Goal: Transaction & Acquisition: Purchase product/service

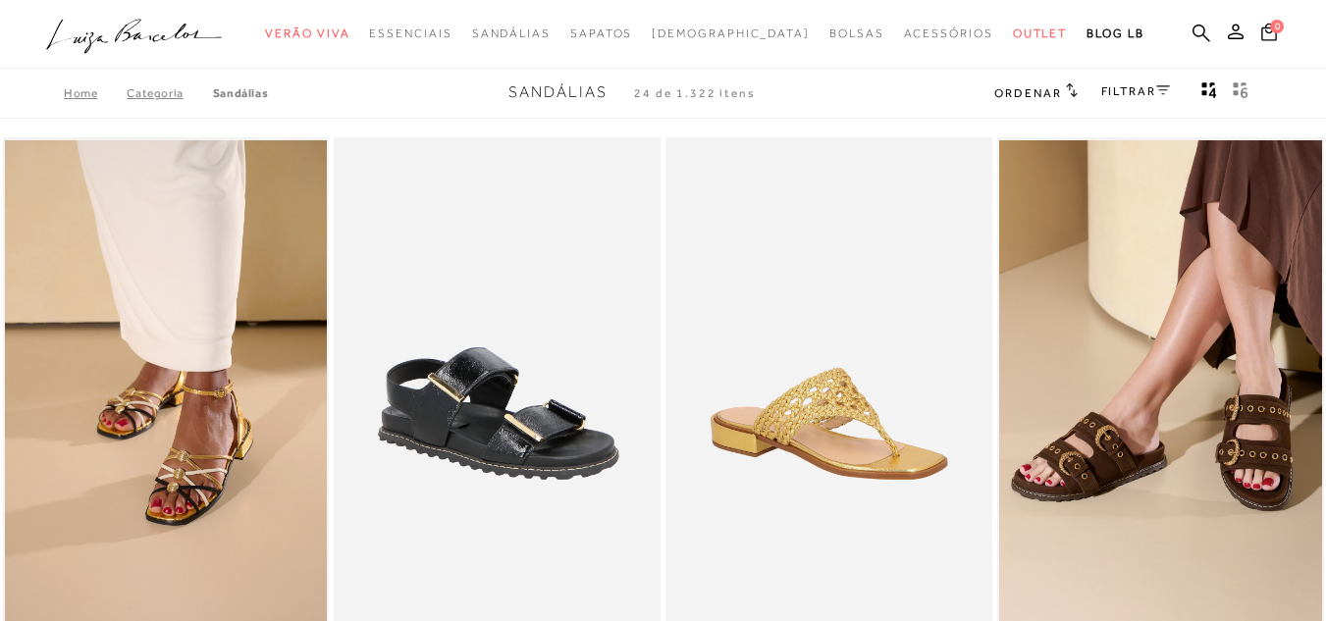
click at [1111, 82] on div "FILTRAR" at bounding box center [1135, 93] width 69 height 26
click at [1110, 91] on link "FILTRAR" at bounding box center [1135, 91] width 69 height 14
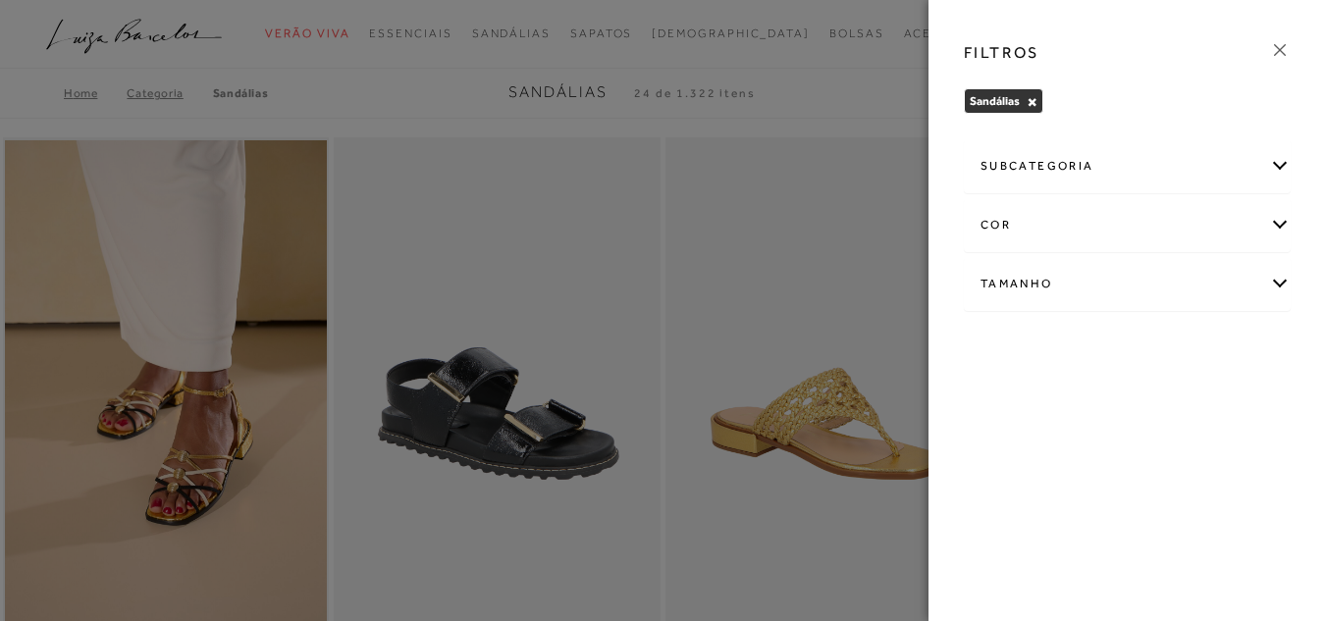
click at [1137, 223] on div "cor" at bounding box center [1127, 225] width 325 height 52
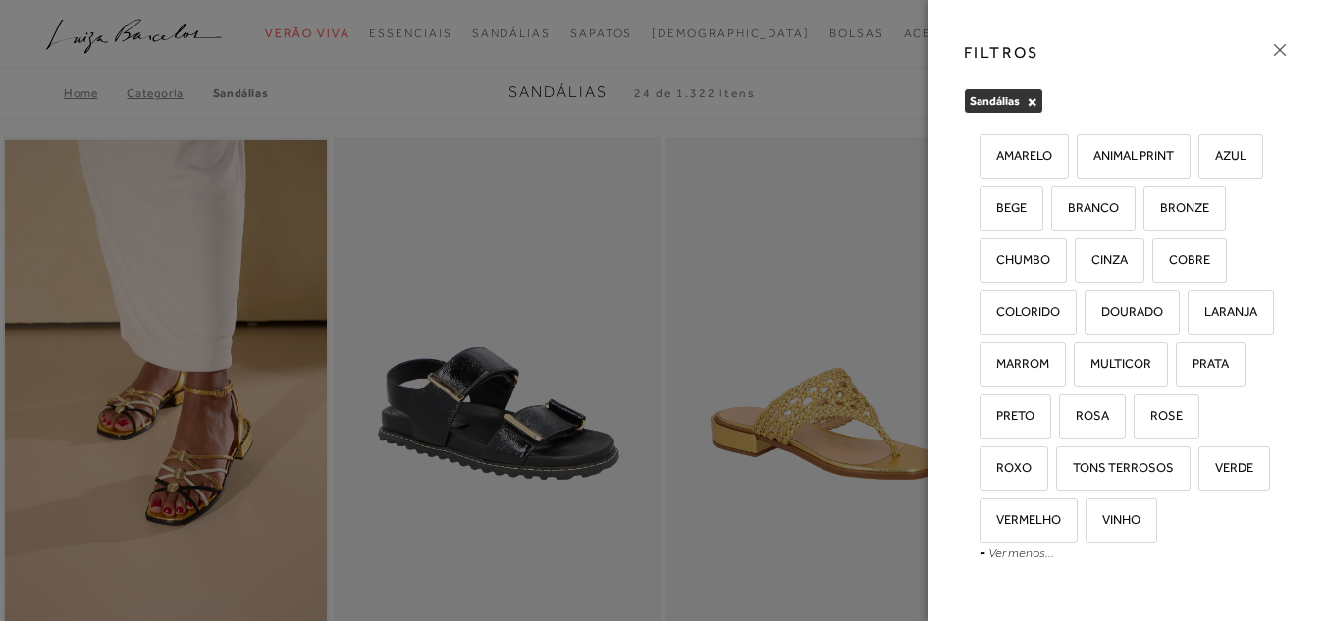
scroll to position [98, 0]
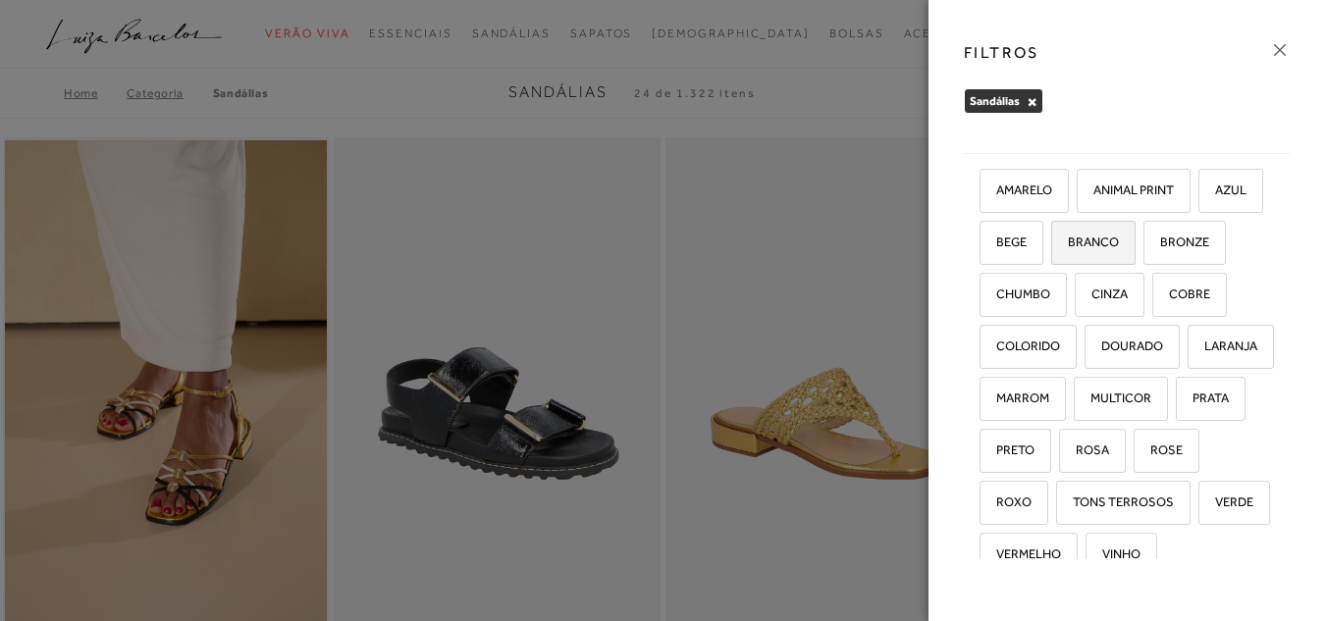
click at [1135, 243] on label "BRANCO" at bounding box center [1093, 243] width 82 height 42
click at [1068, 243] on input "BRANCO" at bounding box center [1058, 246] width 20 height 20
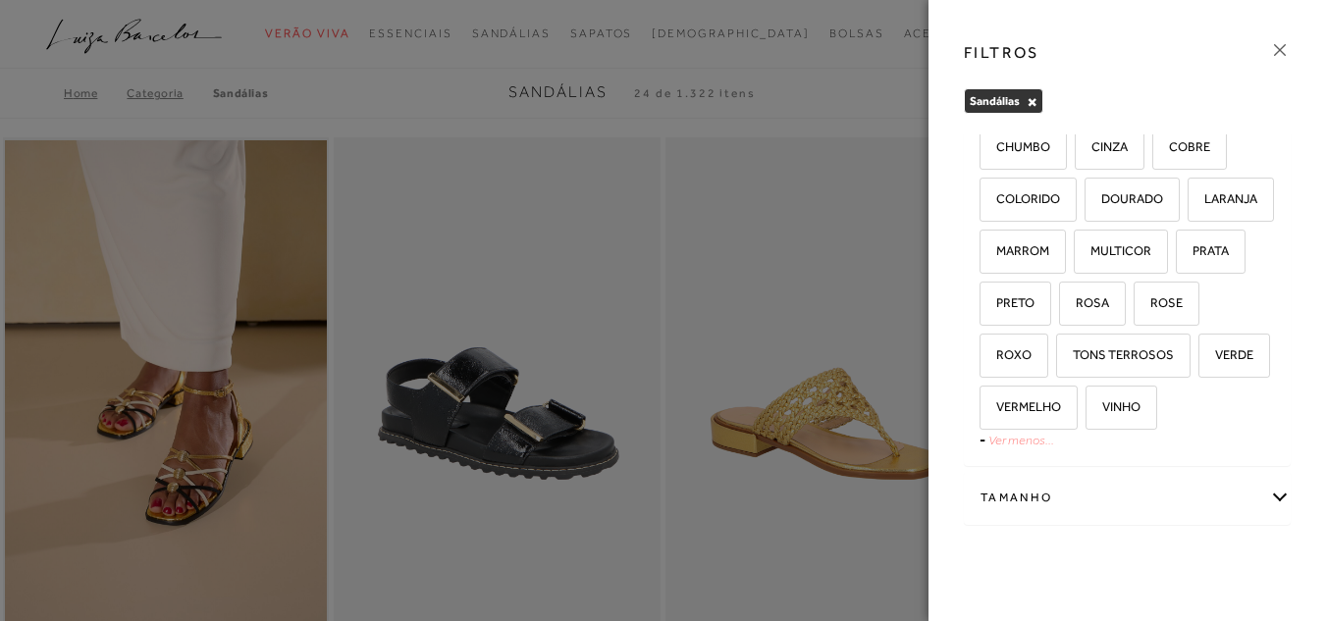
click at [1030, 444] on link "Ver menos..." at bounding box center [1022, 440] width 66 height 15
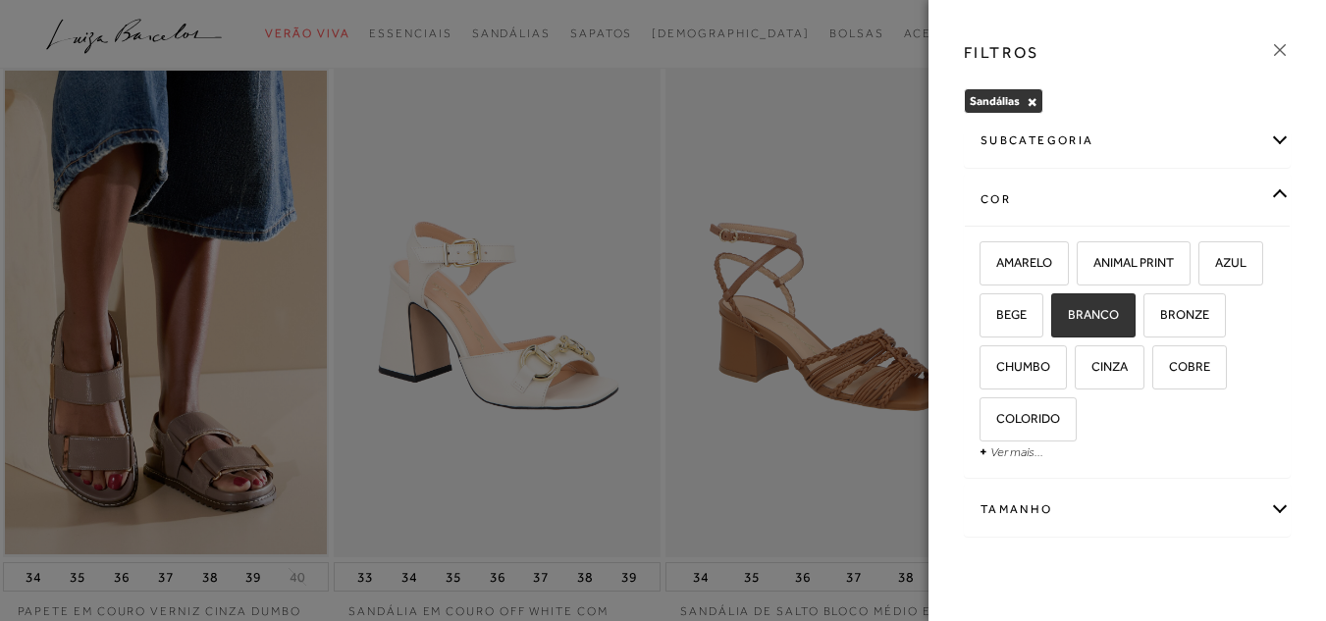
scroll to position [37, 0]
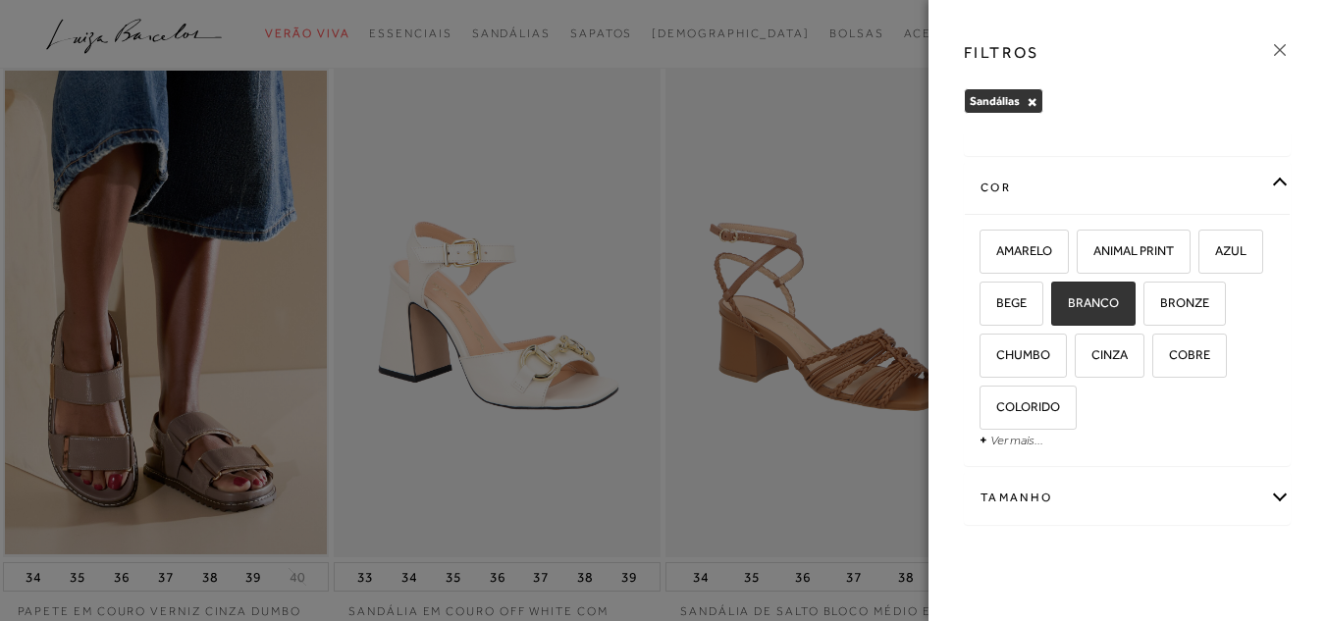
click at [1135, 295] on label "BRANCO" at bounding box center [1093, 304] width 82 height 42
click at [1068, 296] on input "BRANCO" at bounding box center [1058, 306] width 20 height 20
click at [1135, 295] on label "BRANCO" at bounding box center [1093, 304] width 82 height 42
click at [1068, 296] on input "BRANCO" at bounding box center [1058, 306] width 20 height 20
checkbox input "true"
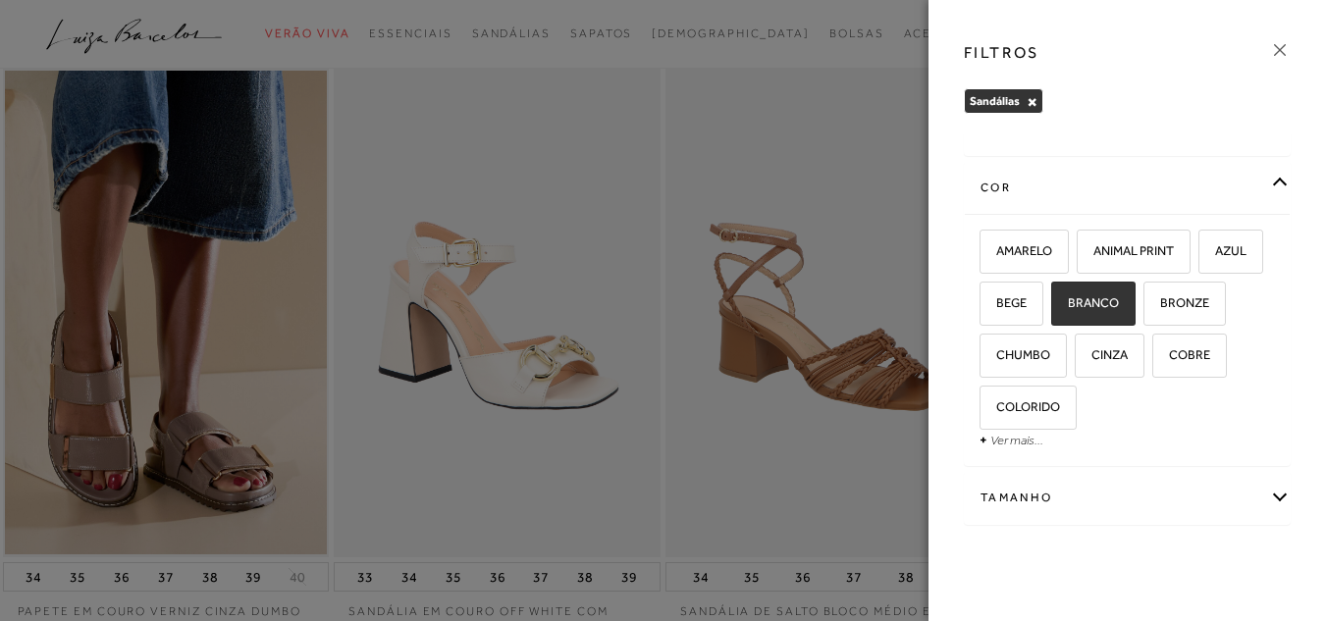
click at [1120, 590] on div "FILTROS [GEOGRAPHIC_DATA] × Limpar todos os refinamentos subcategoria +" at bounding box center [1128, 310] width 398 height 621
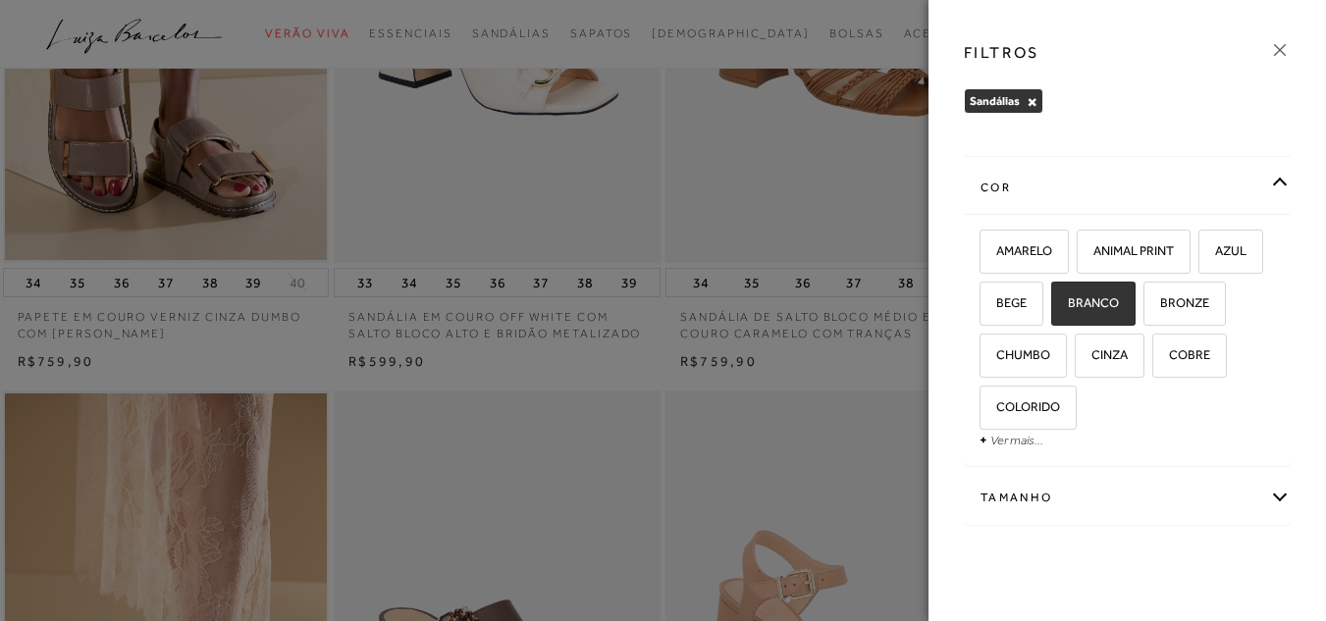
scroll to position [0, 0]
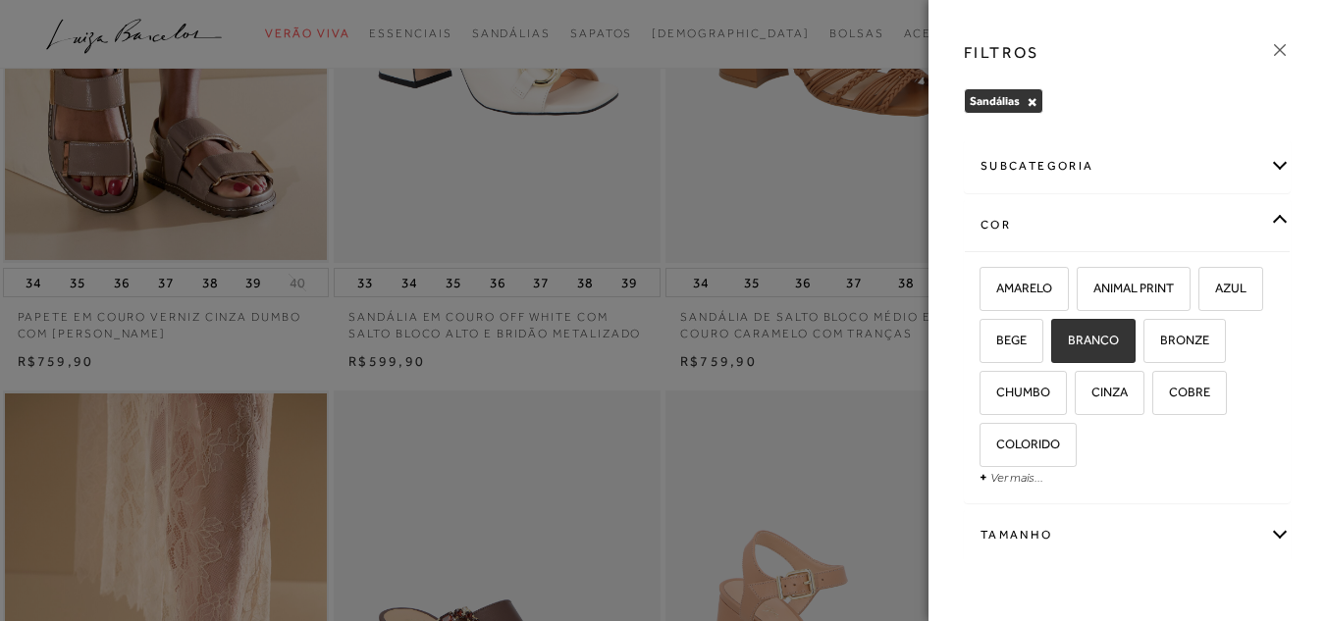
click at [1251, 228] on div "cor" at bounding box center [1127, 225] width 325 height 52
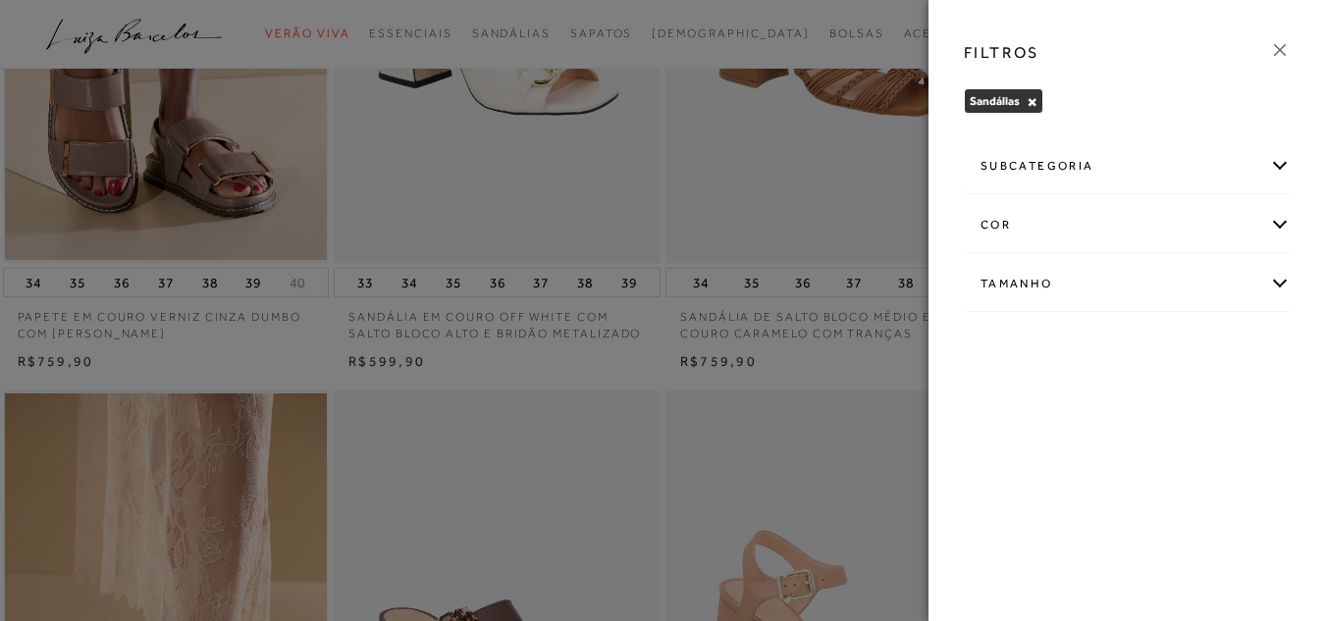
click at [1254, 292] on div "Tamanho" at bounding box center [1127, 284] width 325 height 52
click at [1165, 458] on span "36" at bounding box center [1179, 451] width 28 height 15
click at [1160, 464] on input "36" at bounding box center [1170, 455] width 20 height 20
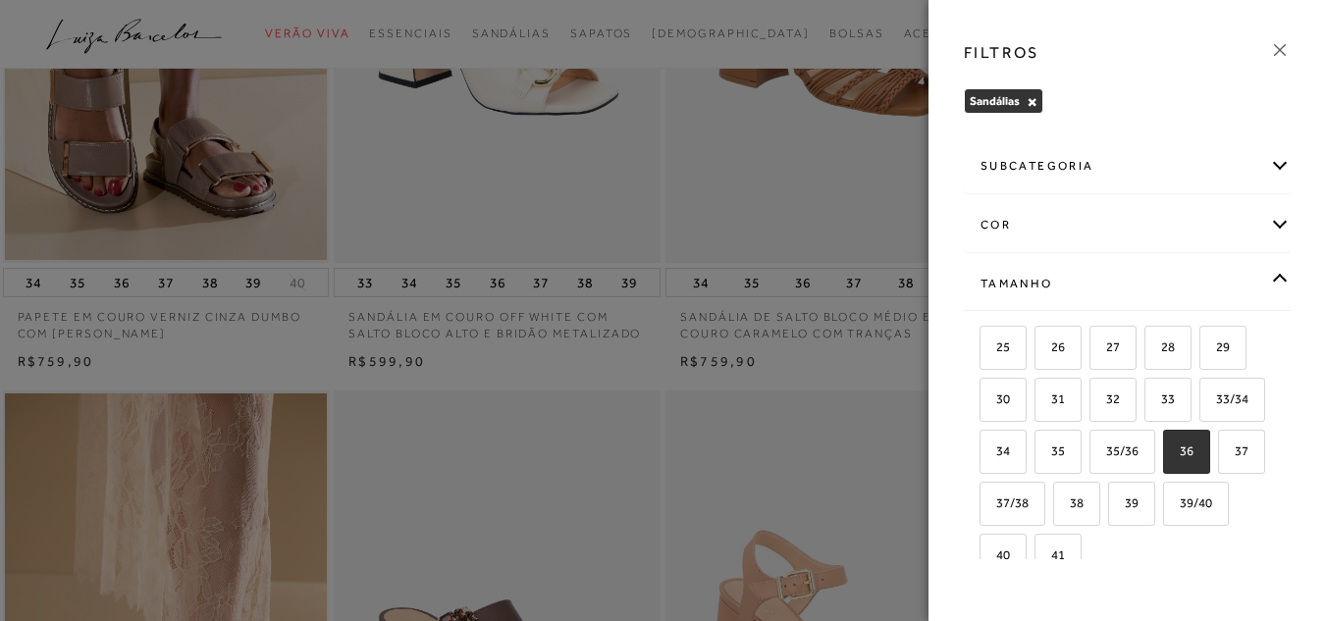
checkbox input "true"
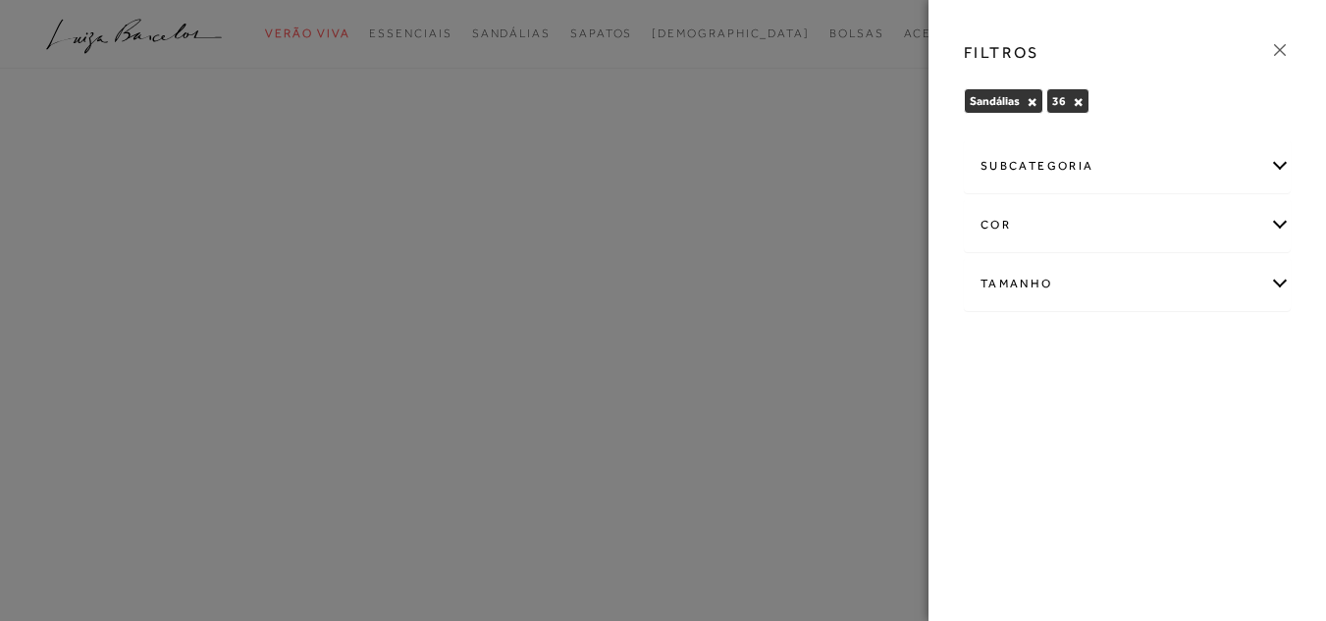
click at [1191, 215] on div "cor" at bounding box center [1127, 225] width 325 height 52
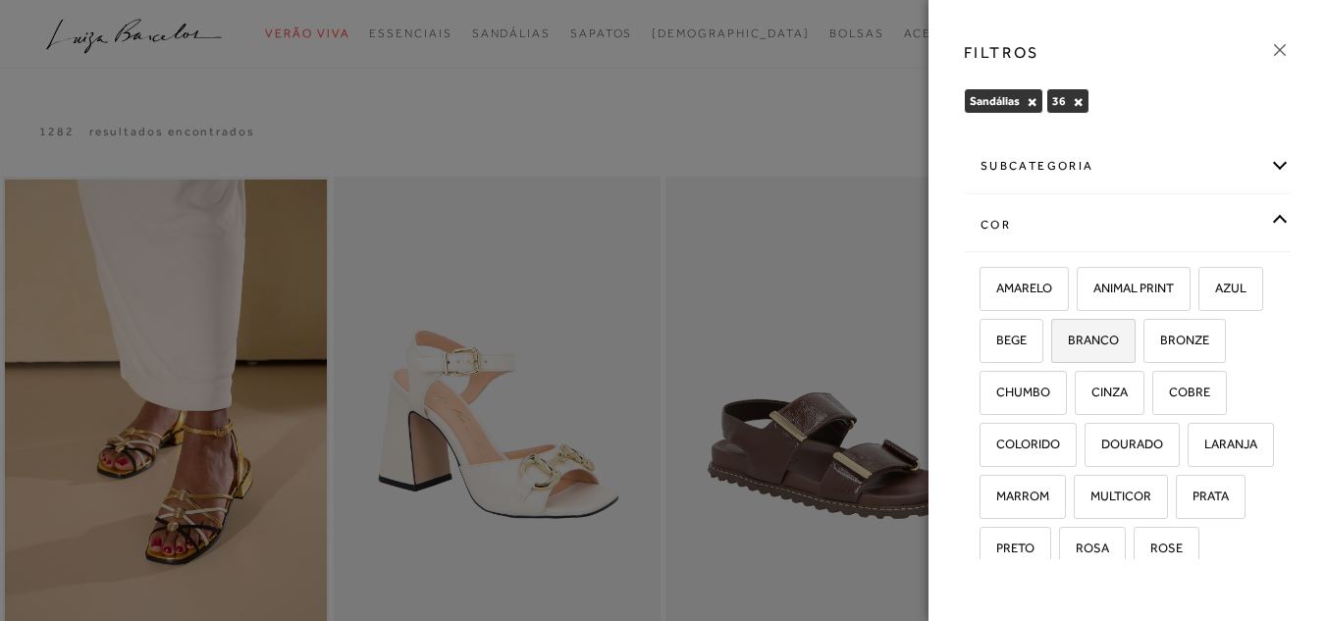
click at [1135, 336] on label "BRANCO" at bounding box center [1093, 341] width 82 height 42
click at [1068, 336] on input "BRANCO" at bounding box center [1058, 344] width 20 height 20
checkbox input "true"
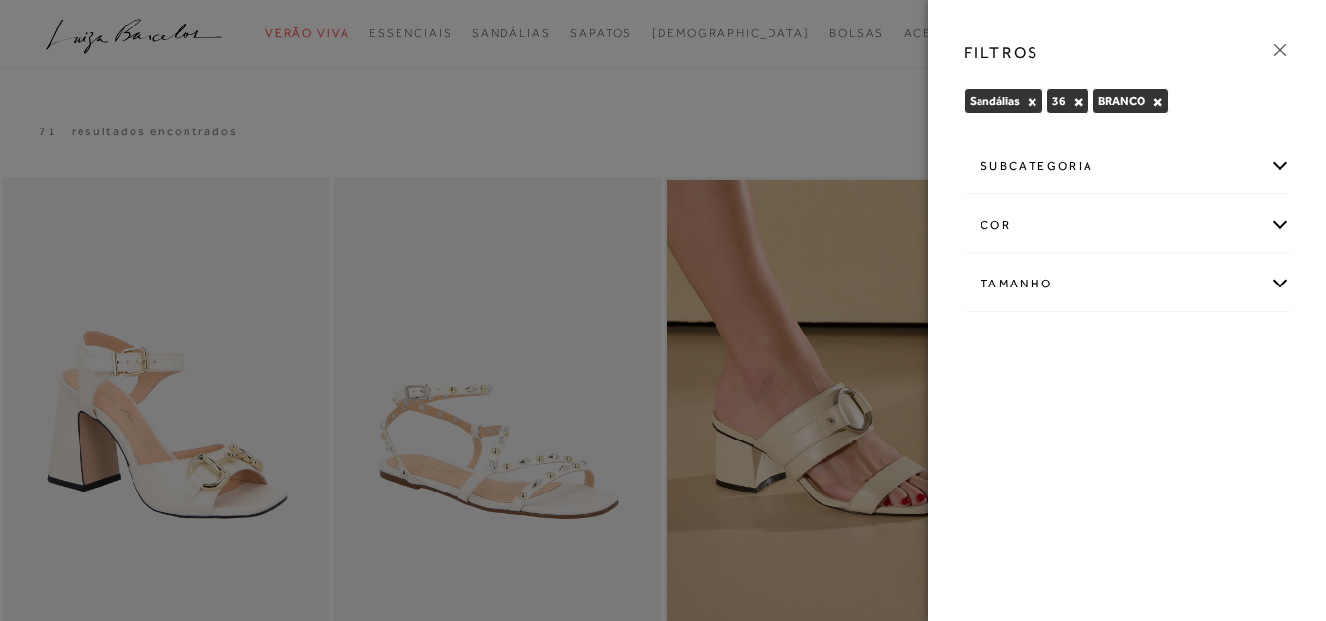
click at [783, 111] on div at bounding box center [663, 310] width 1326 height 621
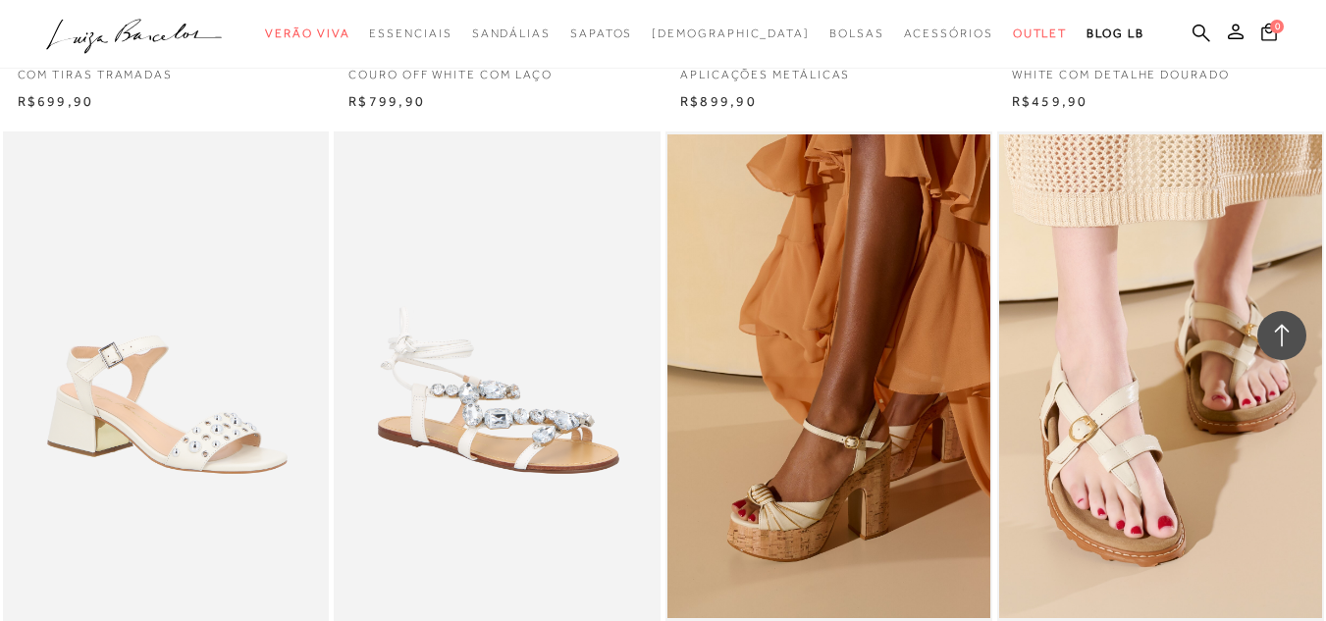
scroll to position [1374, 0]
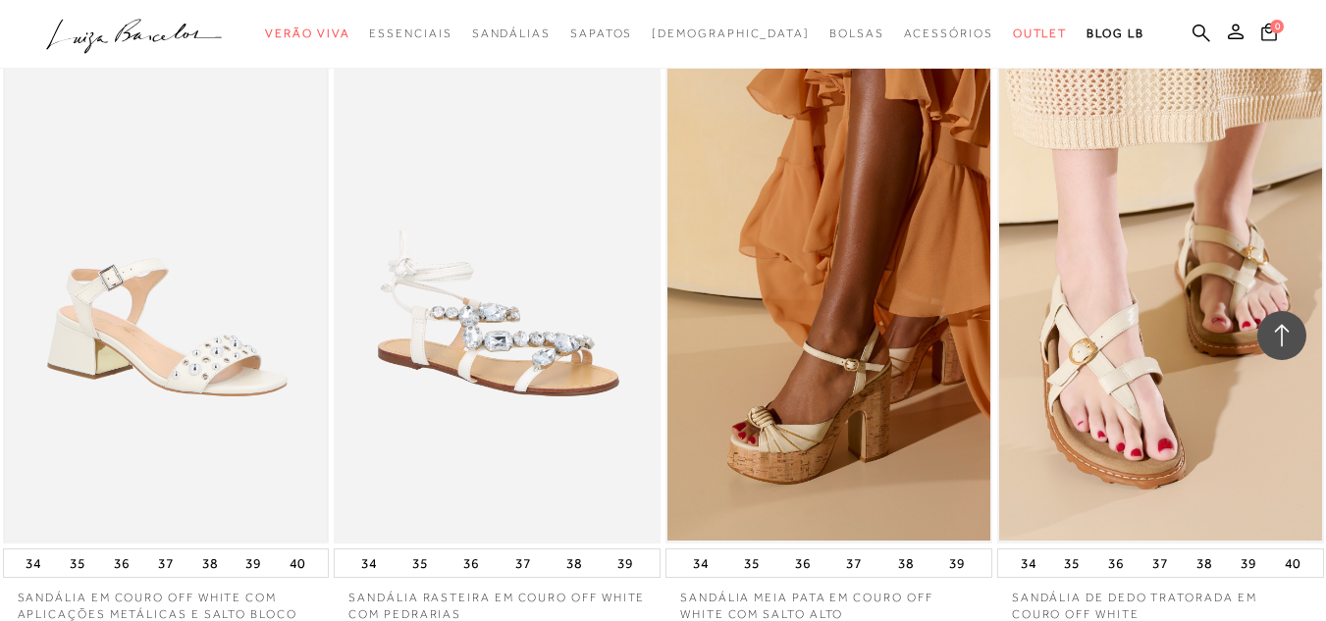
click at [165, 264] on img at bounding box center [166, 299] width 323 height 484
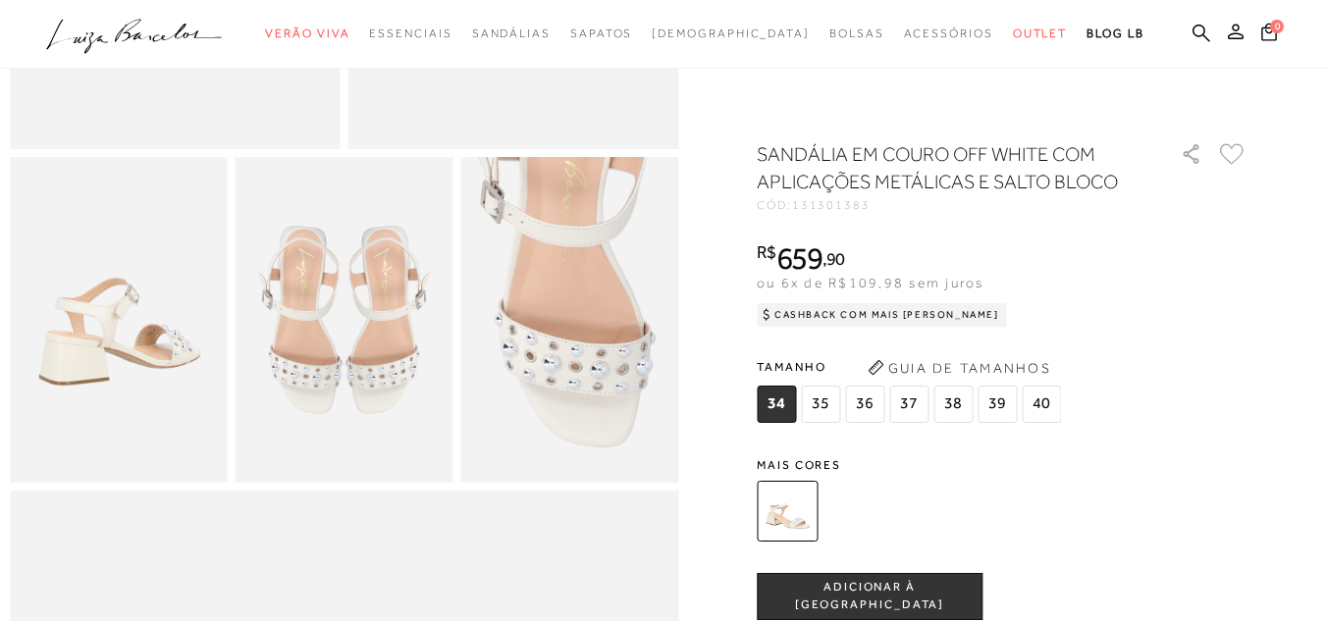
scroll to position [491, 0]
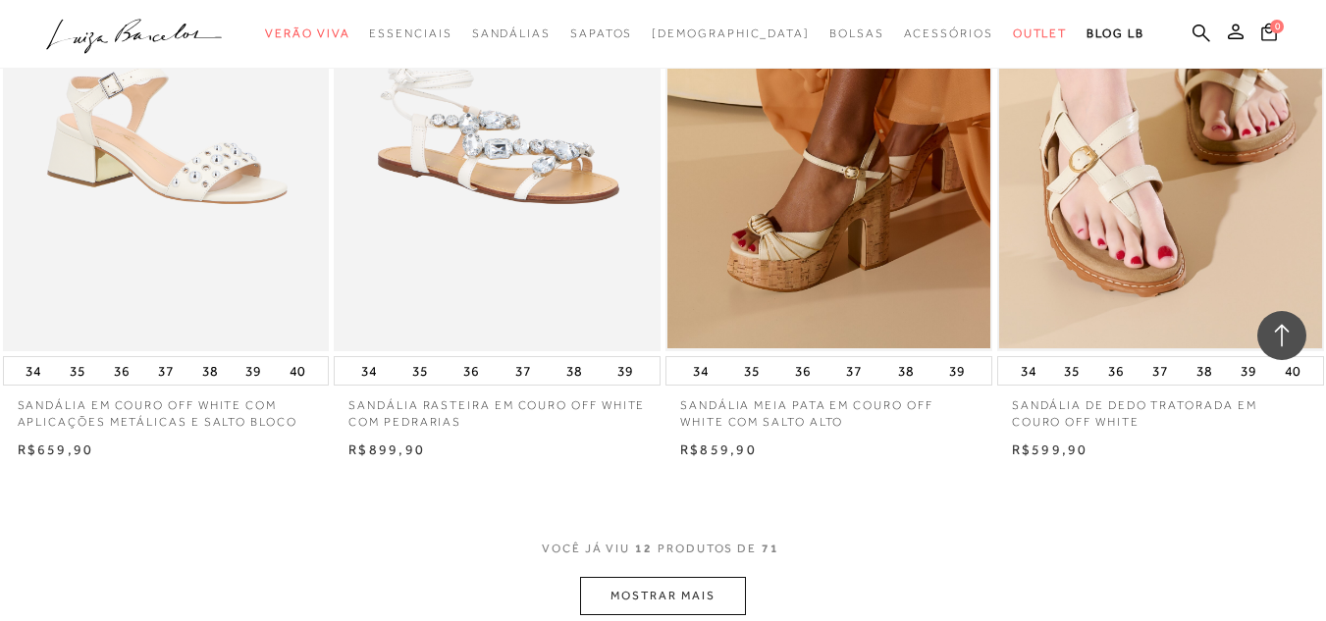
scroll to position [1865, 0]
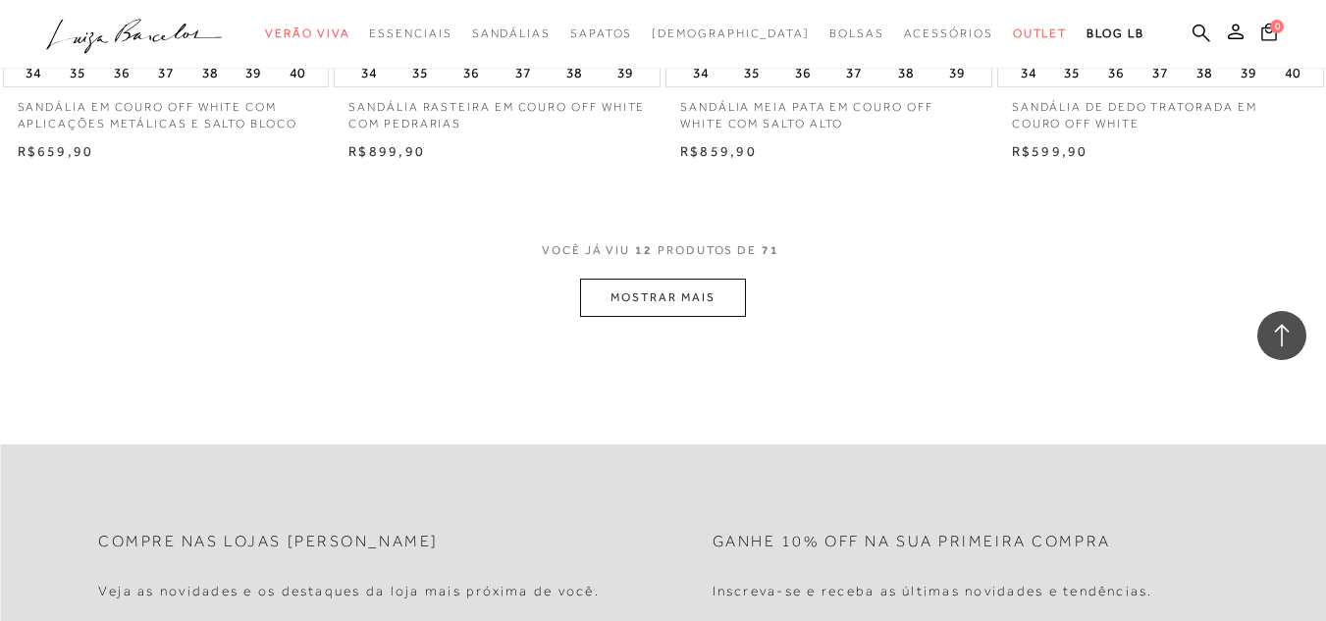
click at [599, 279] on button "MOSTRAR MAIS" at bounding box center [662, 298] width 165 height 38
click at [606, 284] on button "MOSTRAR MAIS" at bounding box center [662, 298] width 165 height 38
click at [707, 279] on button "MOSTRAR MAIS" at bounding box center [662, 298] width 165 height 38
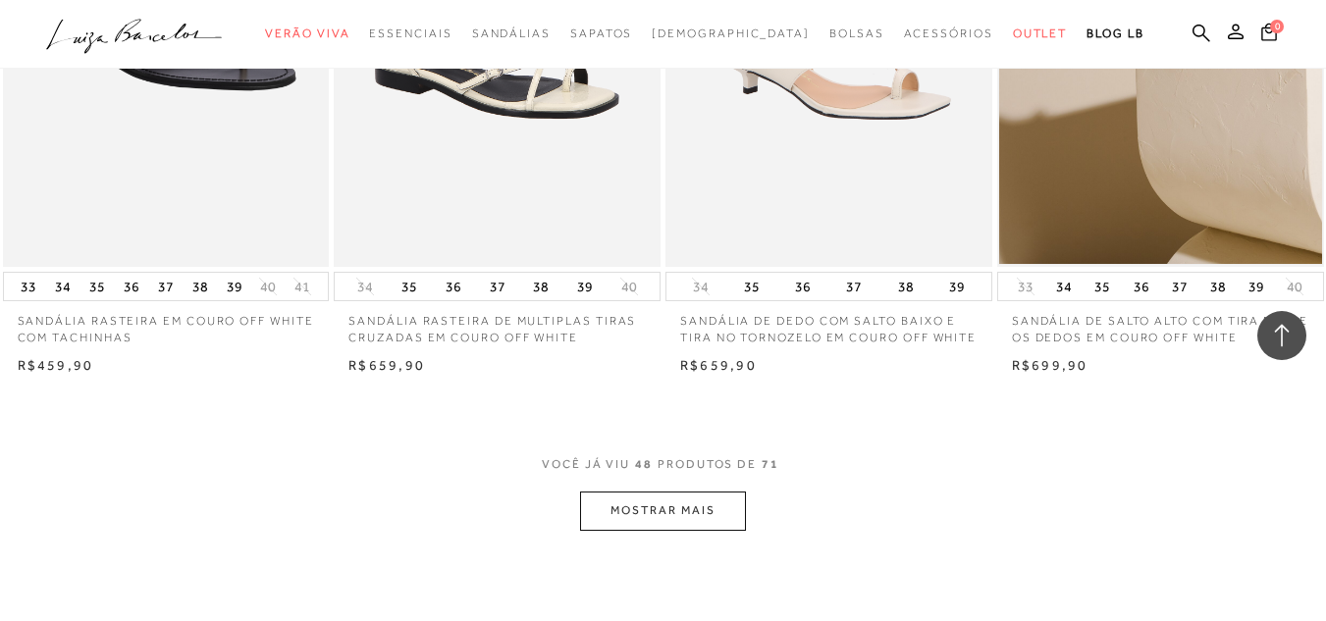
scroll to position [3534, 0]
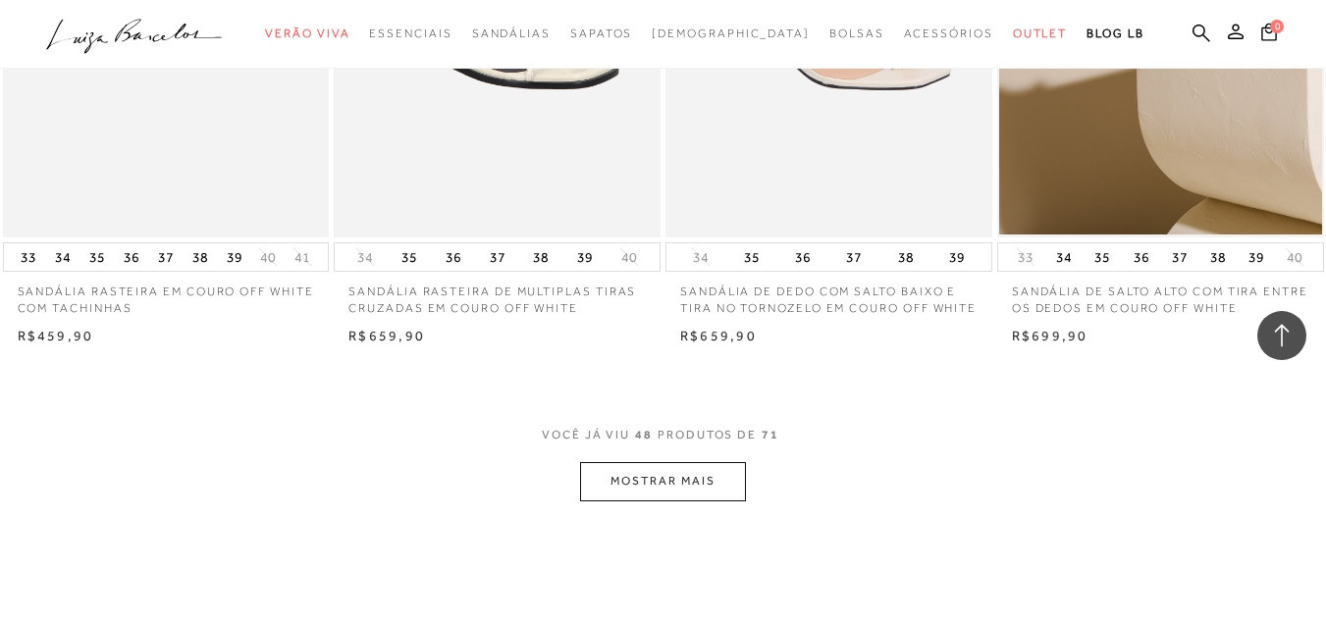
click at [679, 478] on button "MOSTRAR MAIS" at bounding box center [662, 481] width 165 height 38
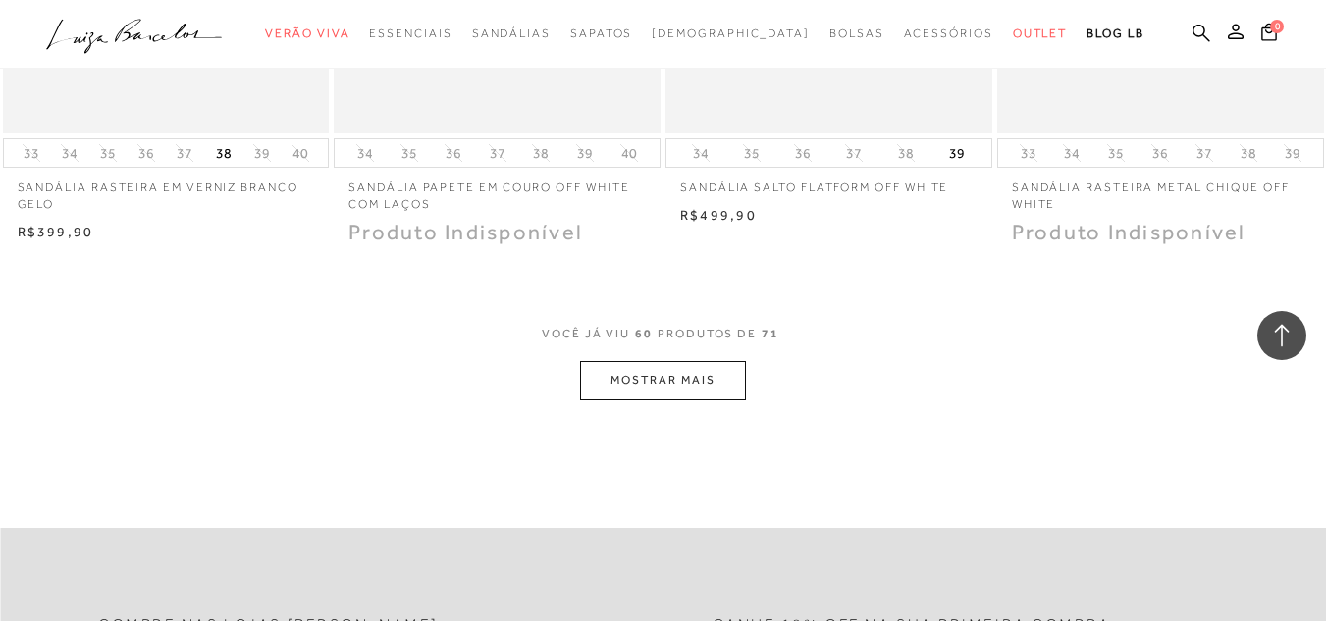
scroll to position [5596, 0]
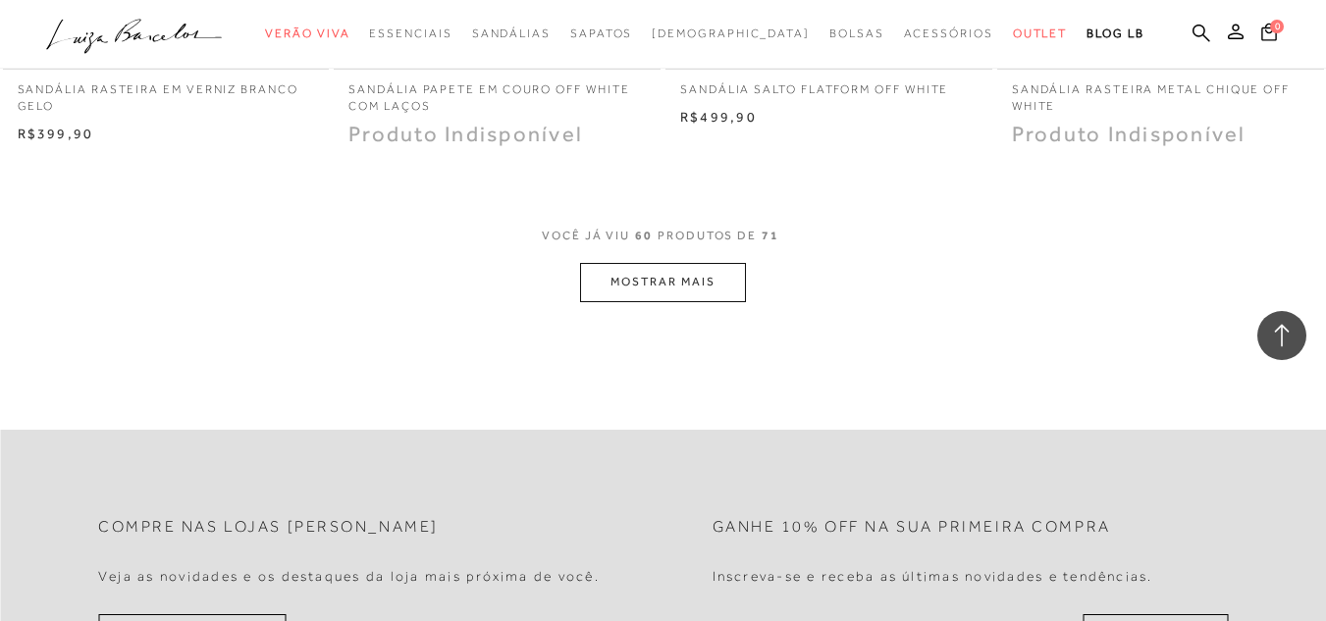
click at [713, 278] on button "MOSTRAR MAIS" at bounding box center [662, 282] width 165 height 38
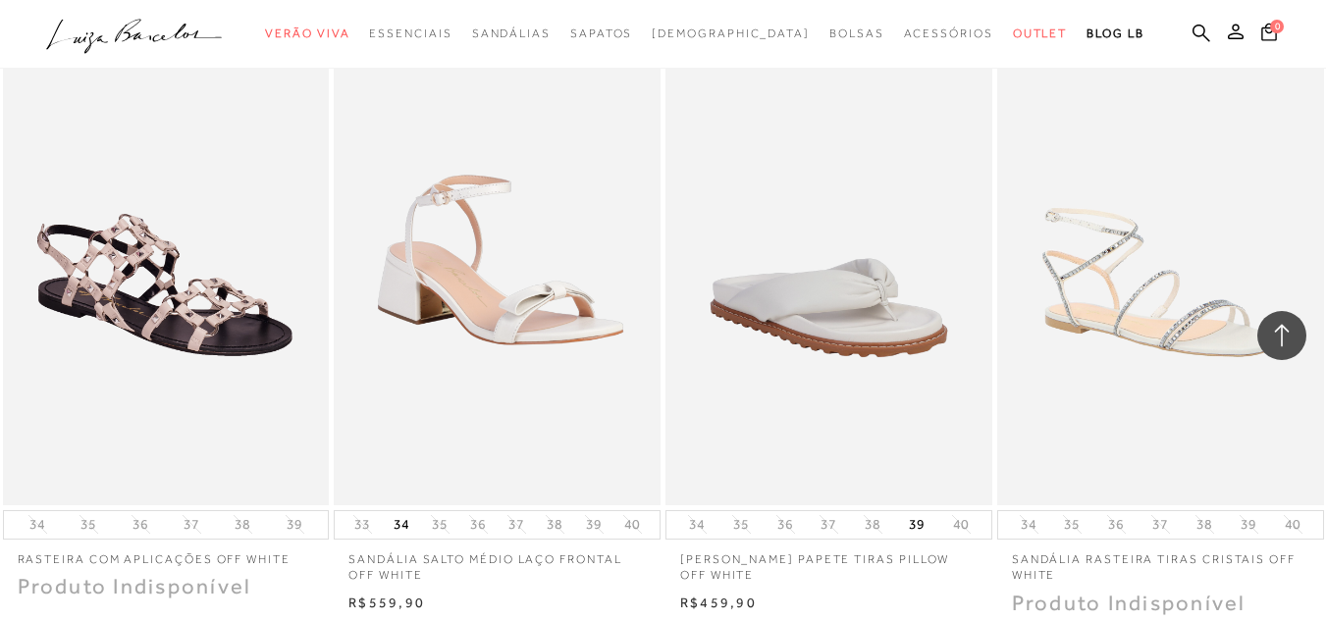
scroll to position [6479, 0]
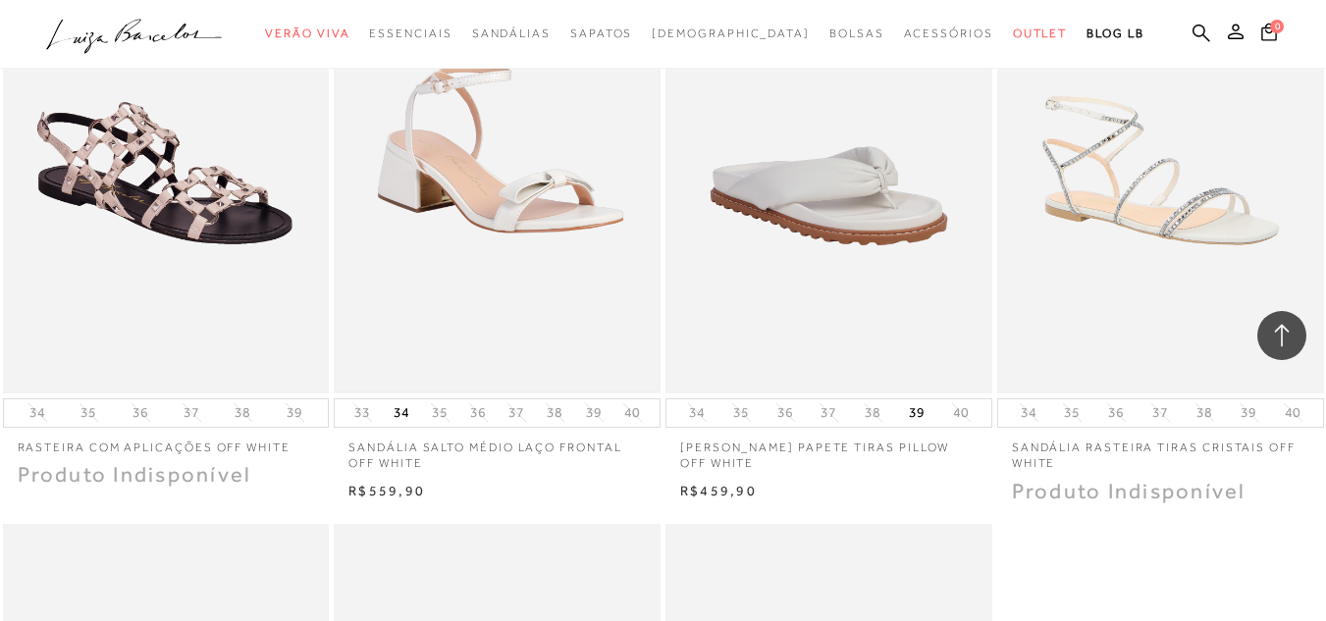
click at [445, 252] on img at bounding box center [497, 148] width 323 height 484
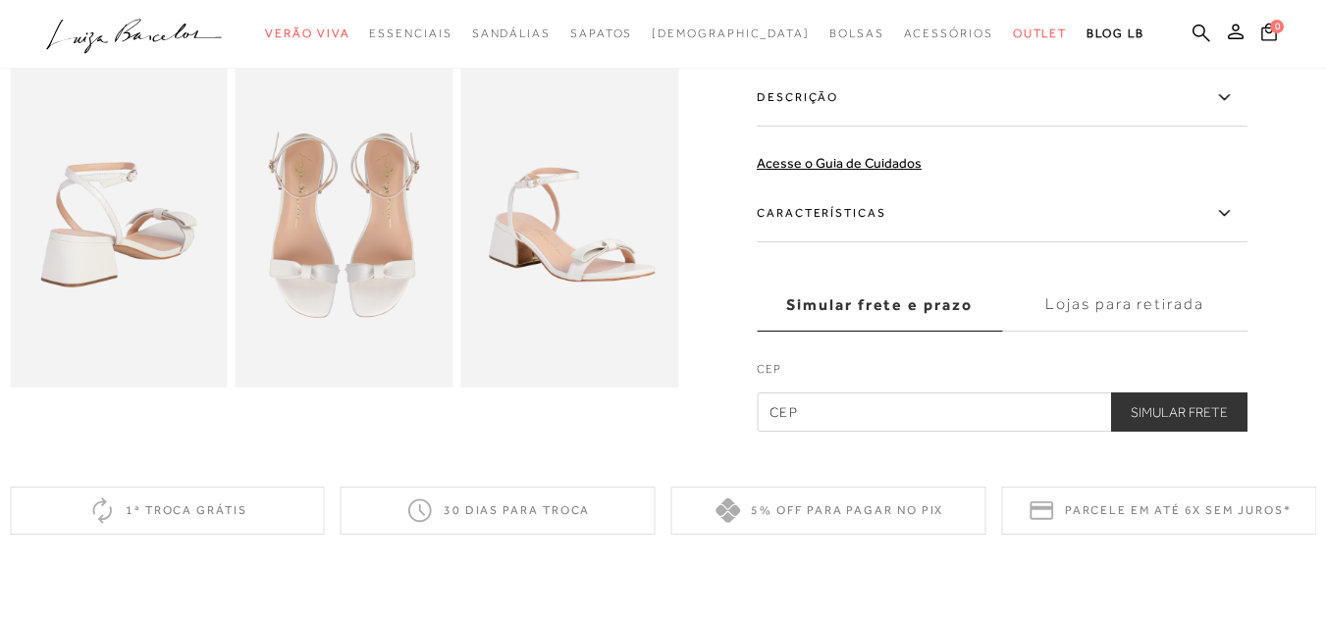
scroll to position [589, 0]
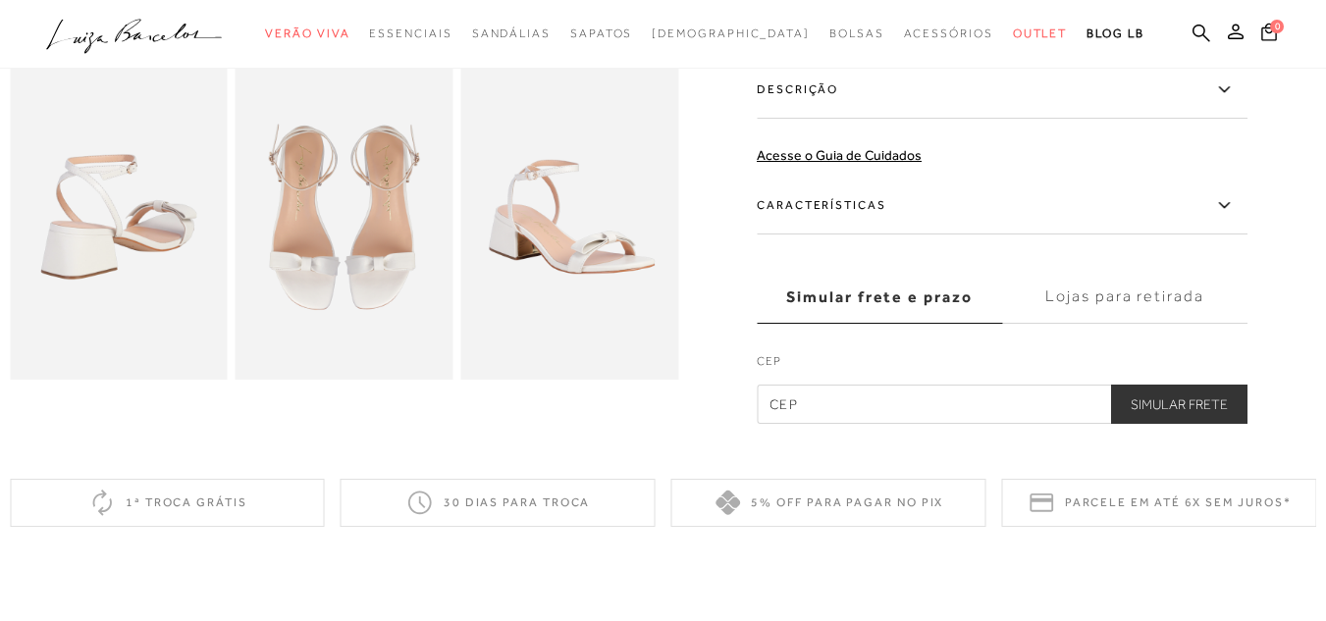
click at [1172, 298] on label "Lojas para retirada" at bounding box center [1124, 297] width 245 height 53
click at [0, 0] on input "Lojas para retirada" at bounding box center [0, 0] width 0 height 0
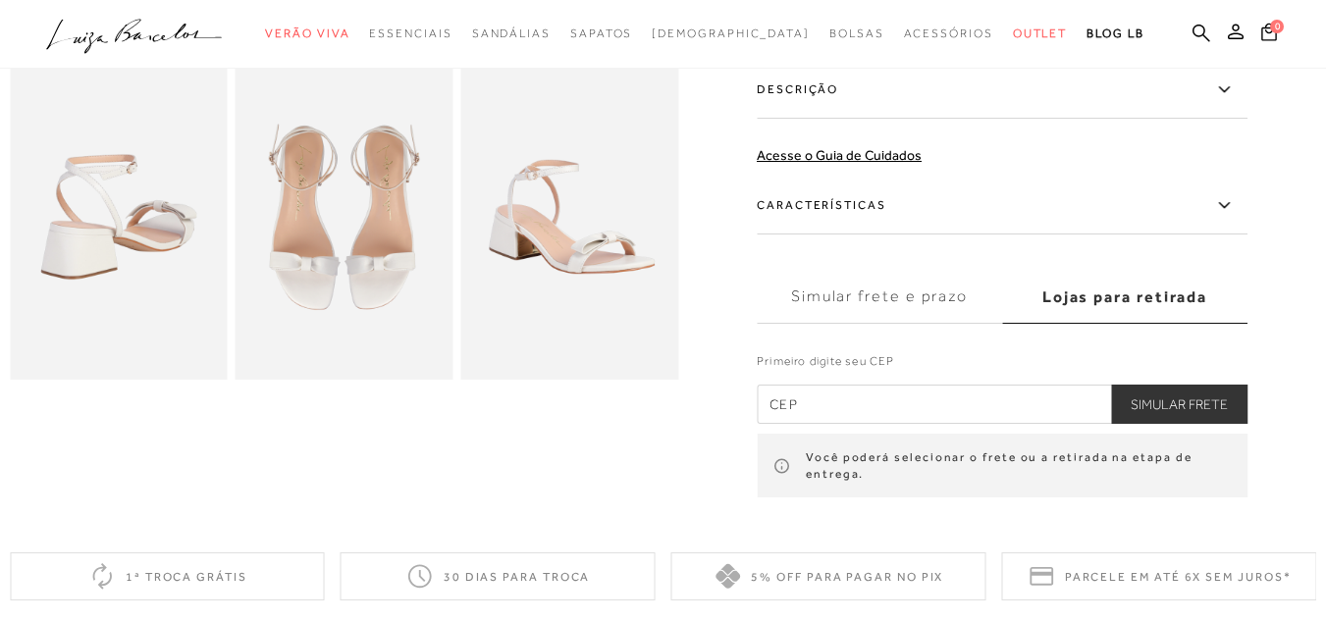
click at [911, 393] on input "text" at bounding box center [1002, 404] width 491 height 39
click at [1224, 400] on button "Simular Frete" at bounding box center [1179, 404] width 136 height 39
click at [1183, 399] on button "Simular Frete" at bounding box center [1179, 404] width 136 height 39
click at [1183, 400] on button "Simular Frete" at bounding box center [1179, 404] width 136 height 39
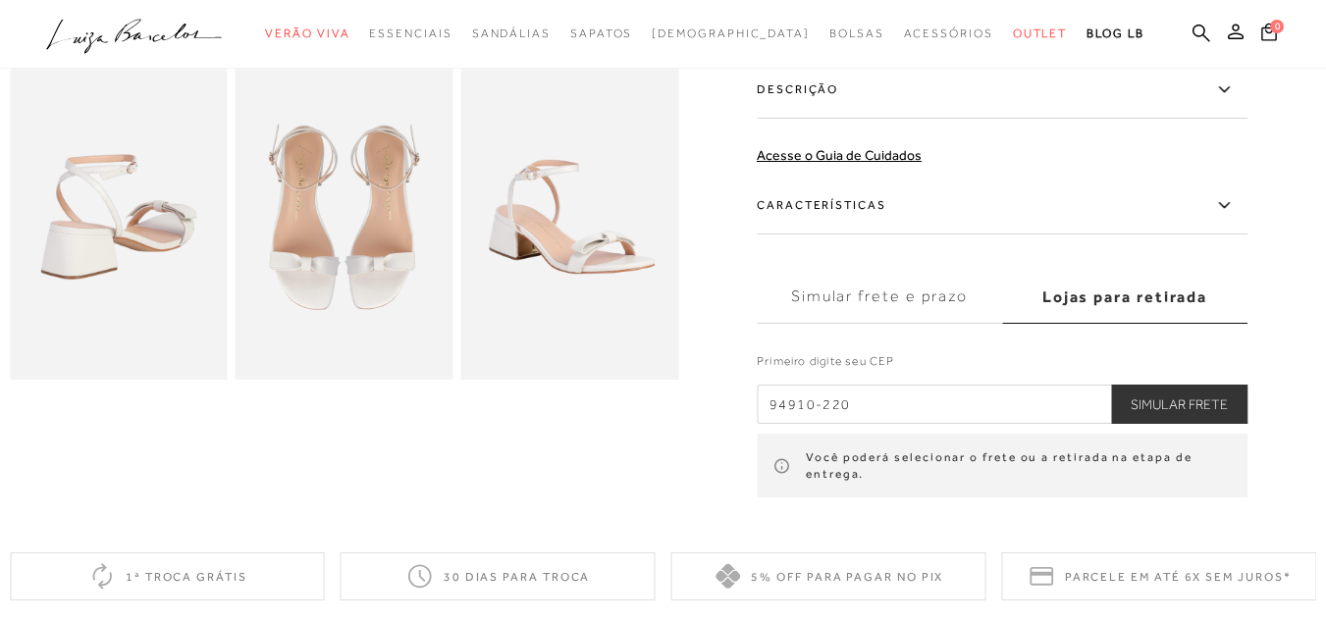
click at [1183, 400] on button "Simular Frete" at bounding box center [1179, 404] width 136 height 39
click at [1080, 406] on input "94910-220" at bounding box center [1002, 404] width 491 height 39
type input "94910-220"
click at [1219, 396] on button "Simular Frete" at bounding box center [1179, 404] width 136 height 39
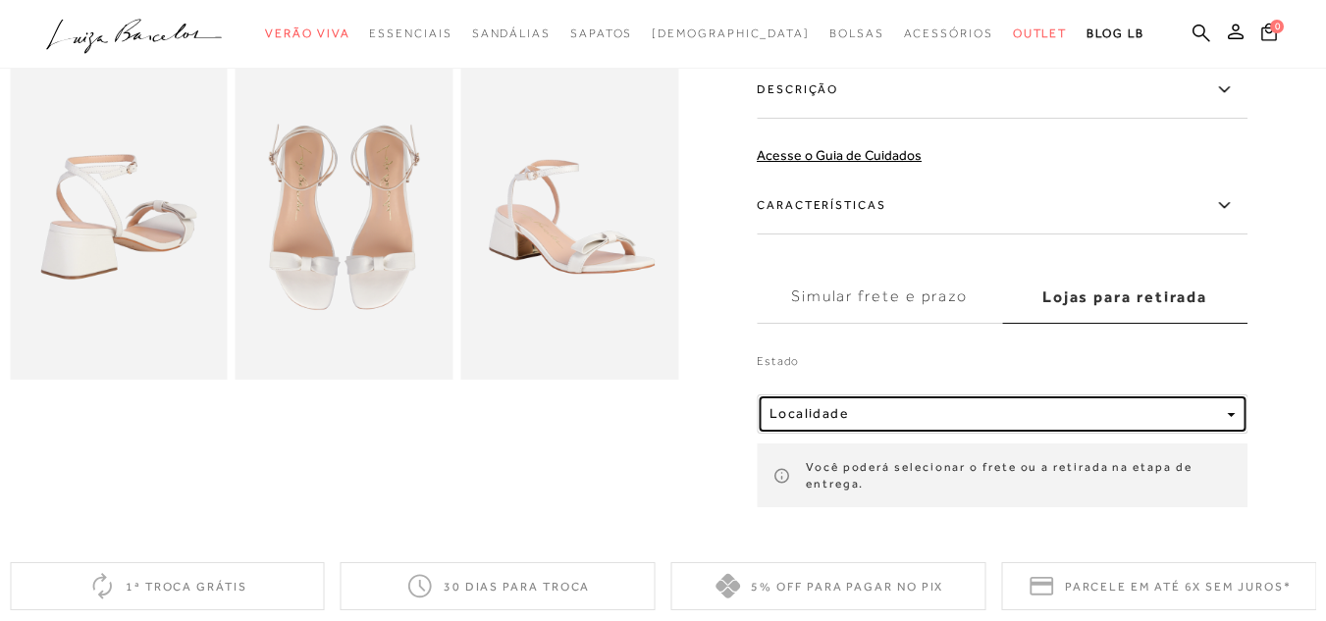
click at [1035, 406] on div "Localidade" at bounding box center [995, 413] width 450 height 17
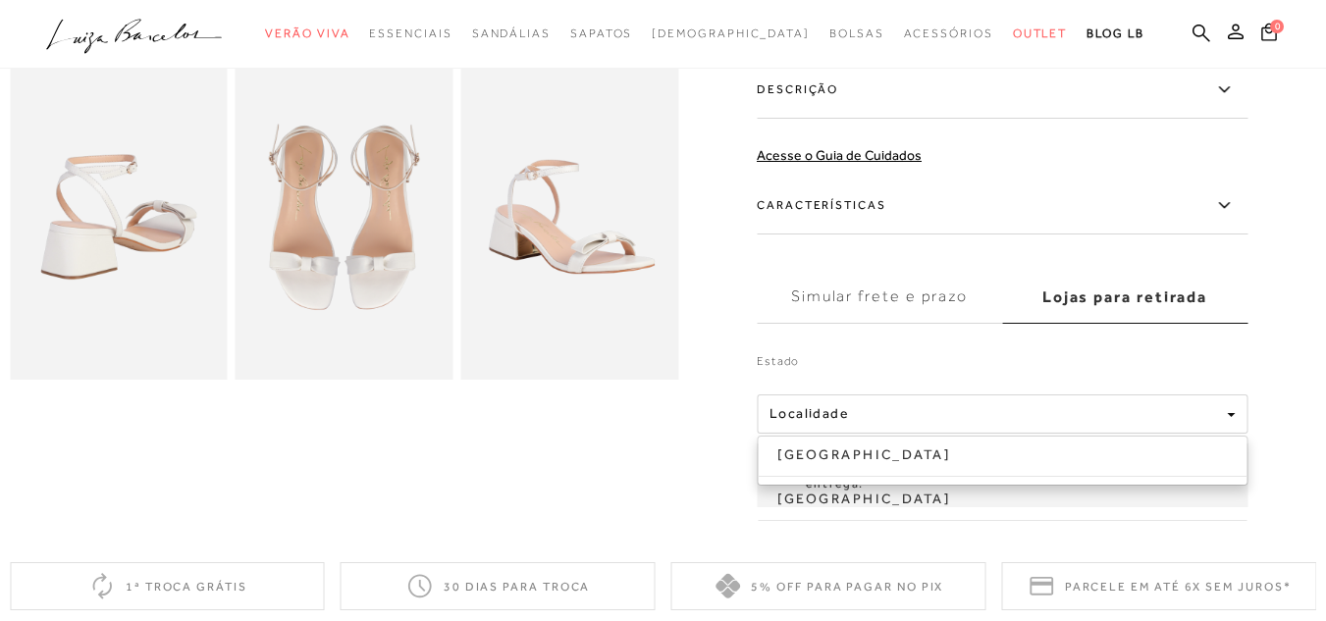
click at [932, 302] on label "Simular frete e prazo" at bounding box center [879, 297] width 245 height 53
click at [0, 0] on input "Simular frete e prazo" at bounding box center [0, 0] width 0 height 0
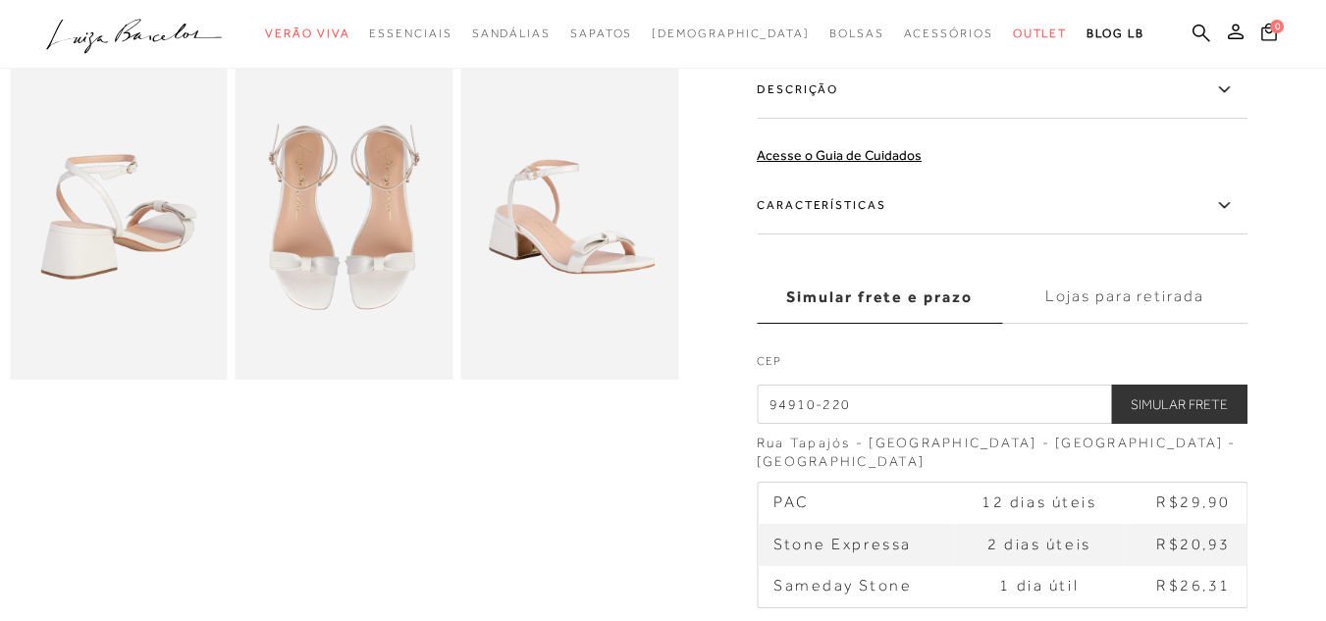
click at [930, 571] on td "Sameday Stone" at bounding box center [856, 586] width 196 height 41
click at [1155, 298] on label "Lojas para retirada" at bounding box center [1124, 297] width 245 height 53
click at [0, 0] on input "Lojas para retirada" at bounding box center [0, 0] width 0 height 0
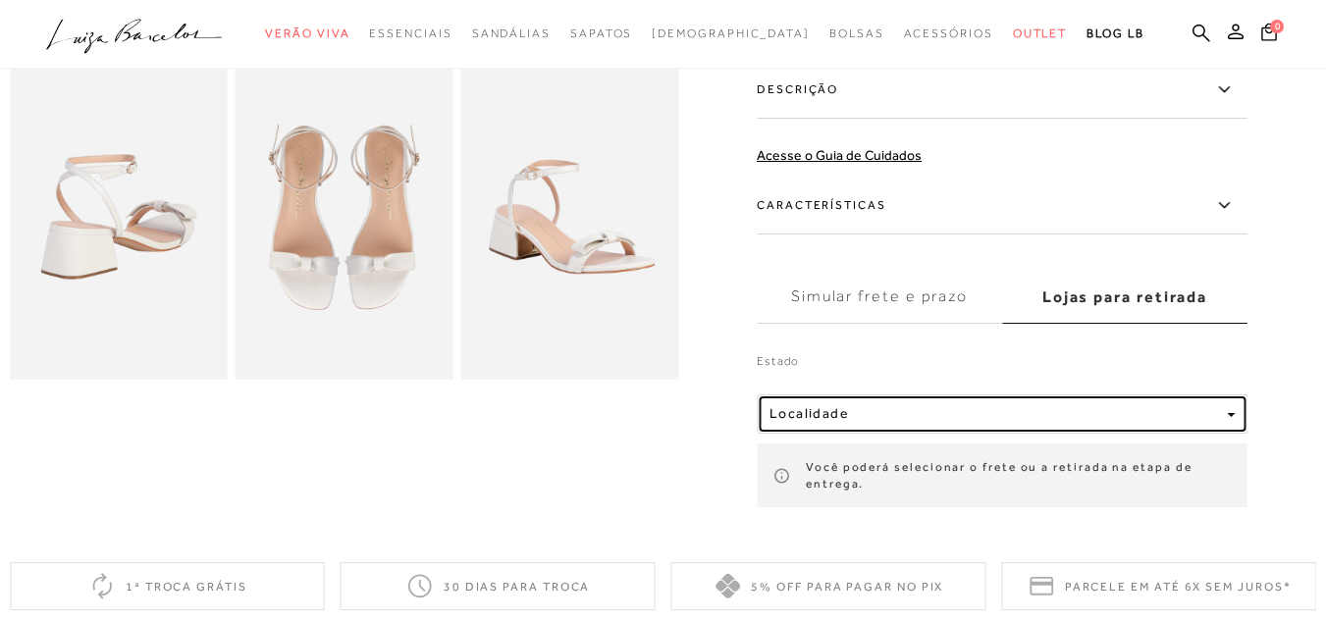
click at [1102, 420] on div "Localidade" at bounding box center [995, 413] width 450 height 17
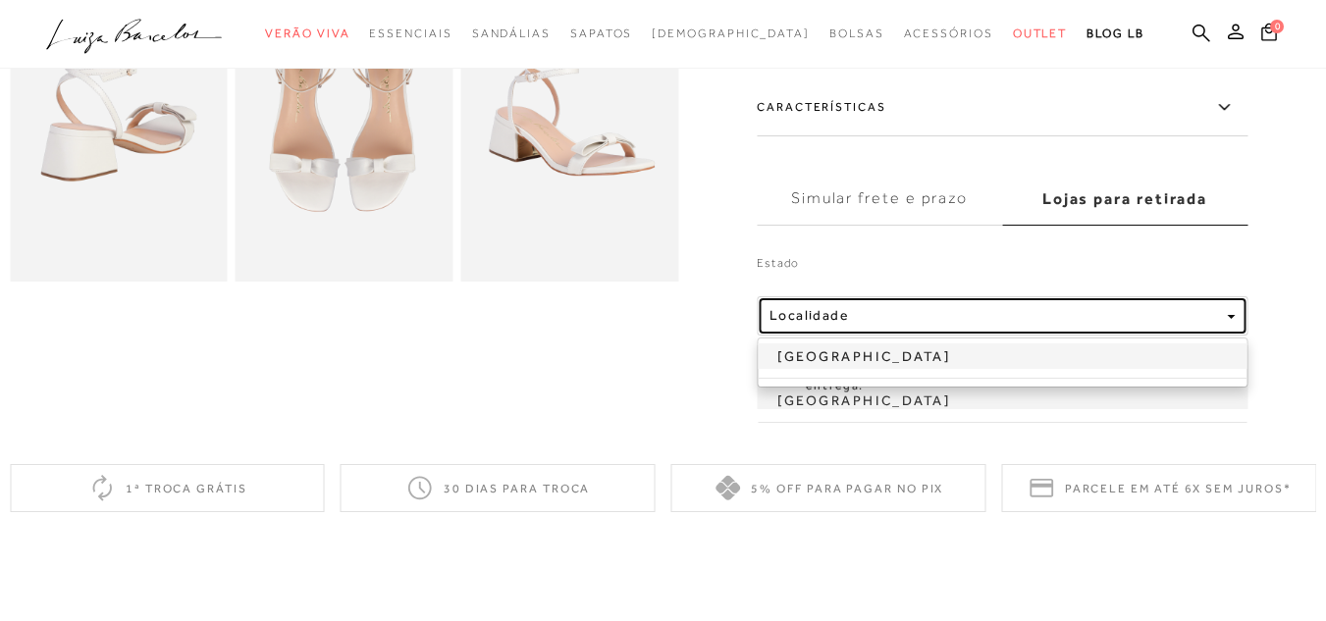
scroll to position [785, 0]
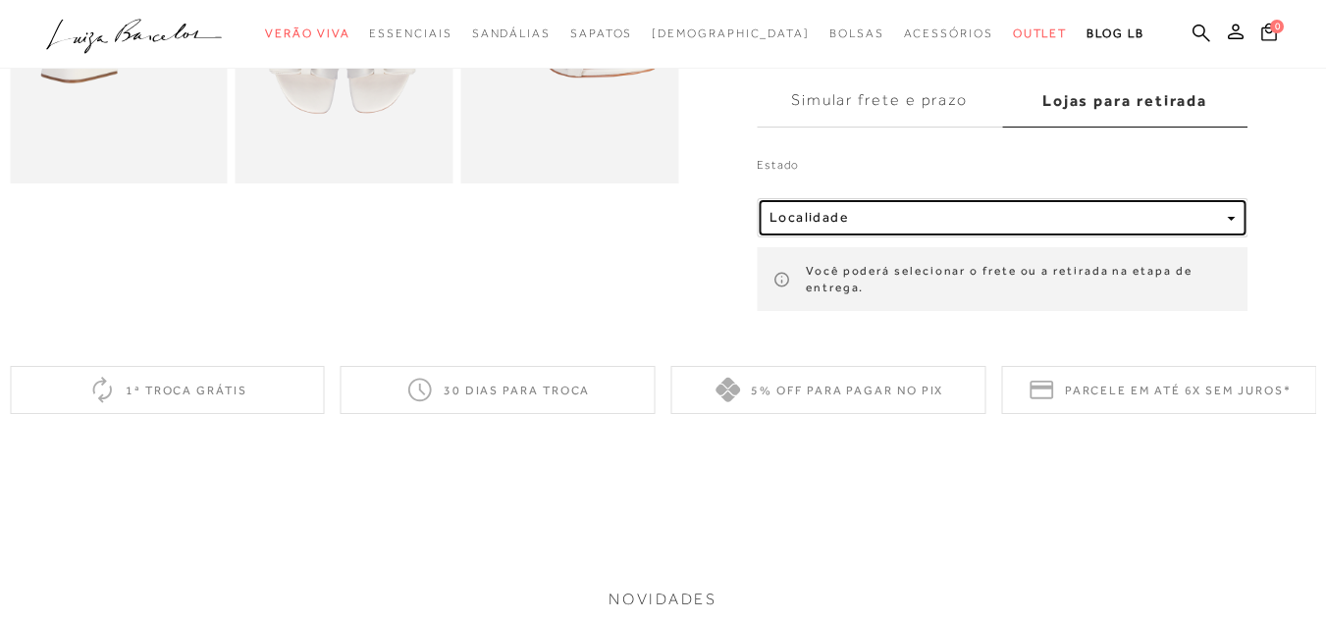
click at [948, 233] on button "Localidade" at bounding box center [1002, 217] width 491 height 39
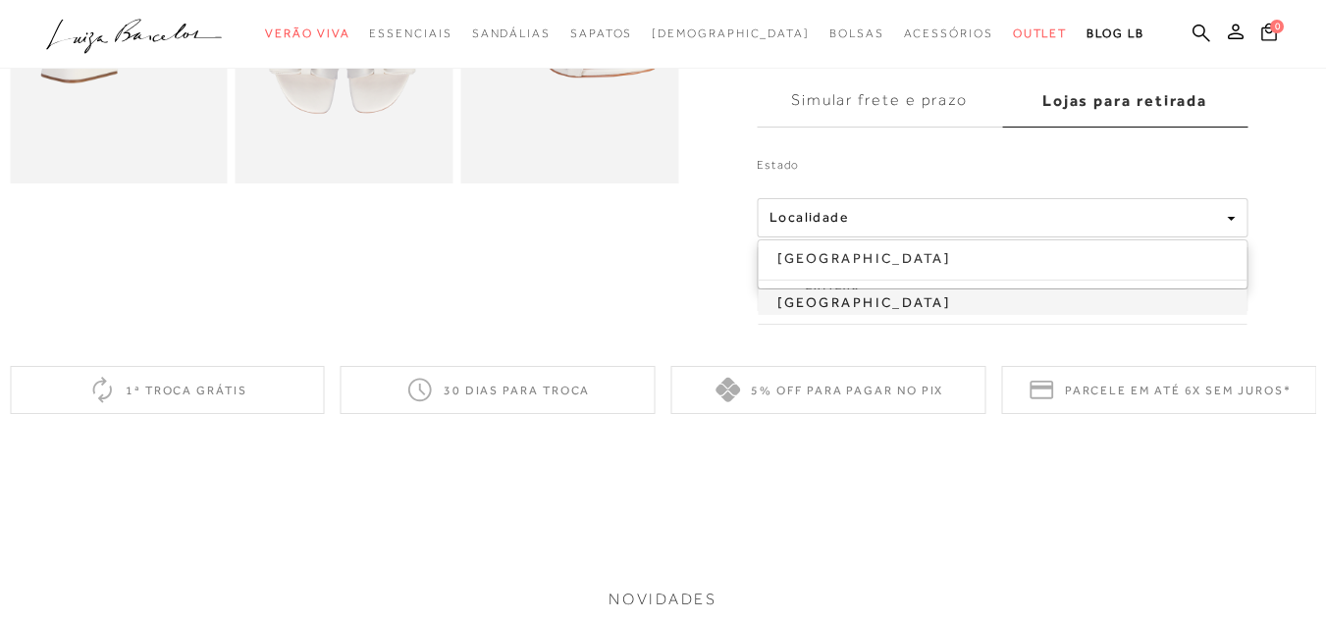
click at [903, 302] on link "[GEOGRAPHIC_DATA]" at bounding box center [1002, 303] width 489 height 26
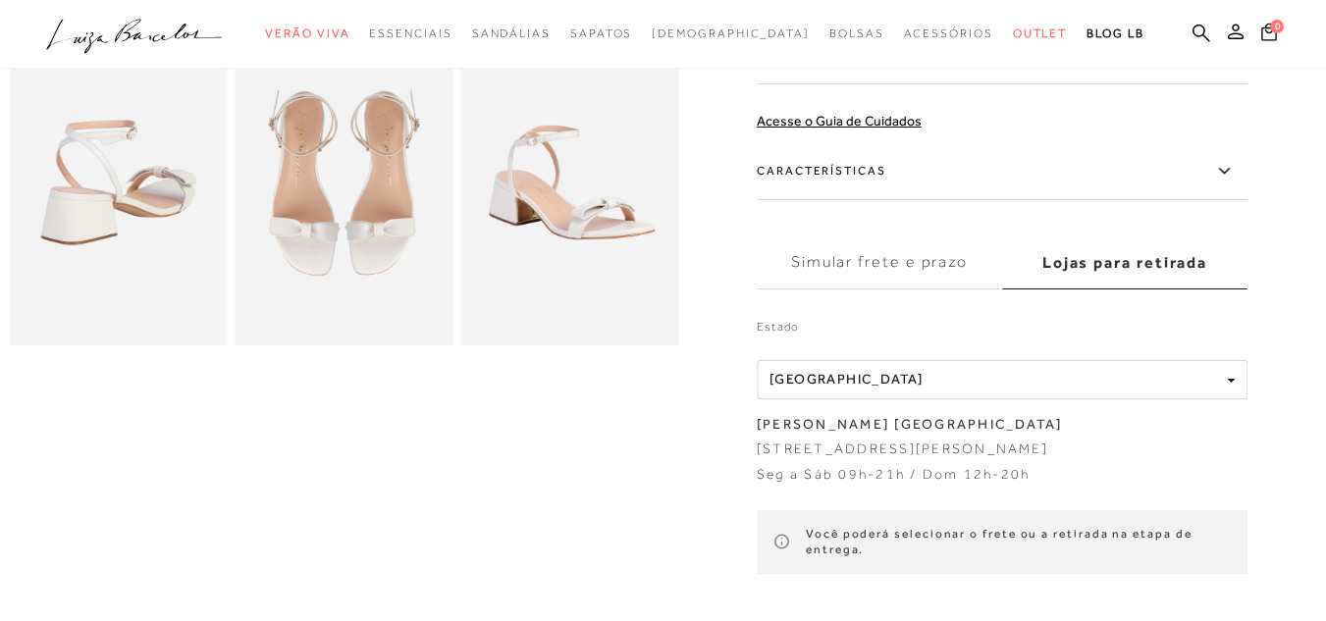
scroll to position [589, 0]
